Goal: Navigation & Orientation: Go to known website

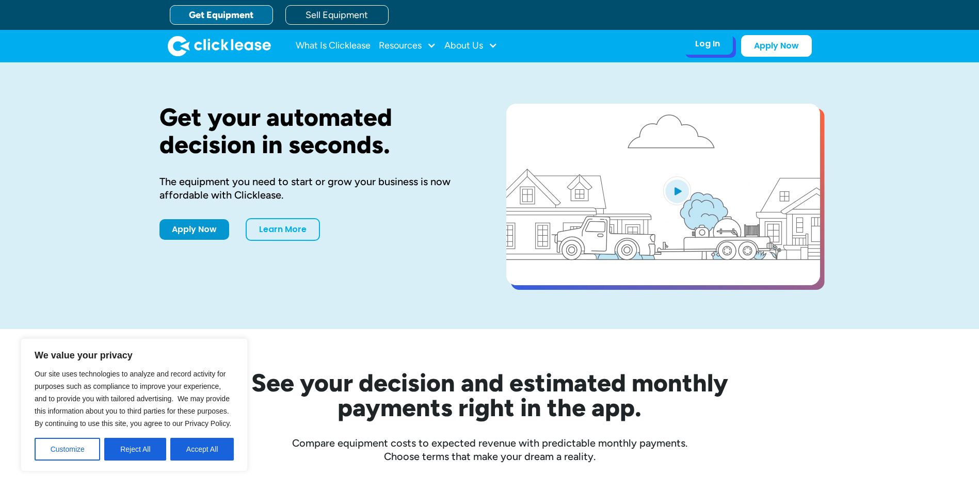
click at [720, 45] on div "Log In Account login I use Clicklease to get my equipment Partner Portal I offe…" at bounding box center [707, 44] width 51 height 22
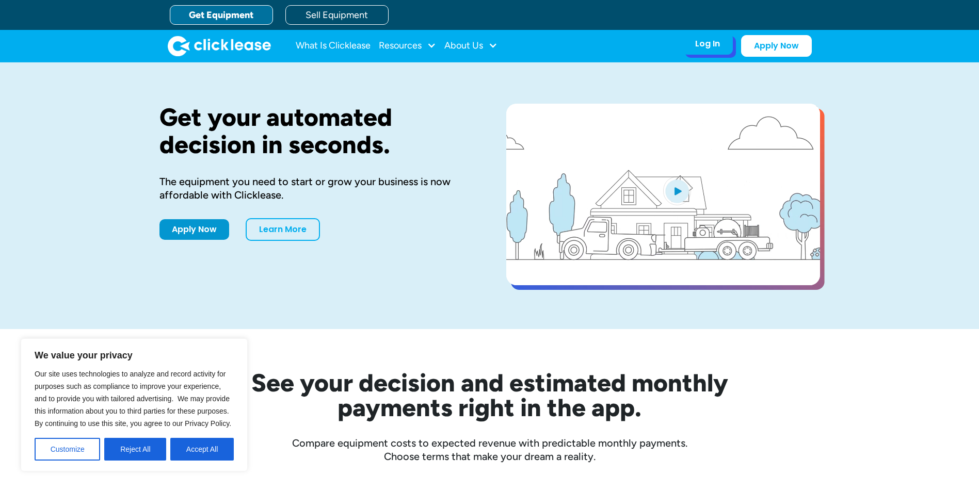
click at [703, 51] on div "Log In Account login I use Clicklease to get my equipment Partner Portal I offe…" at bounding box center [707, 44] width 51 height 22
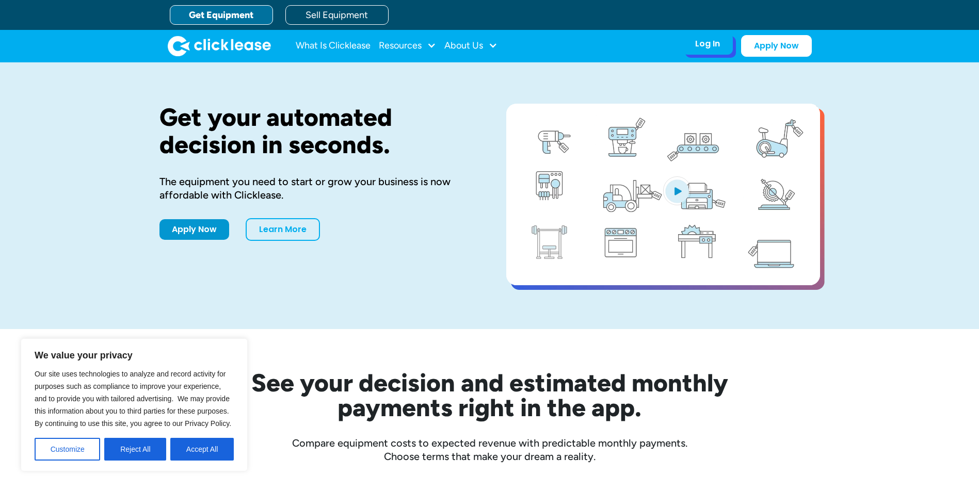
click at [697, 45] on div "Log In" at bounding box center [707, 44] width 25 height 10
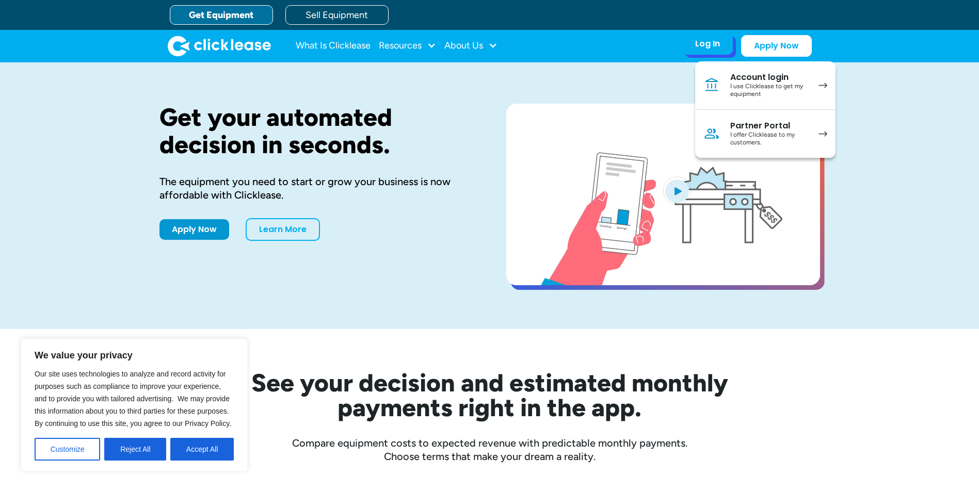
click at [766, 126] on div "Partner Portal" at bounding box center [769, 126] width 78 height 10
